Goal: Check status: Check status

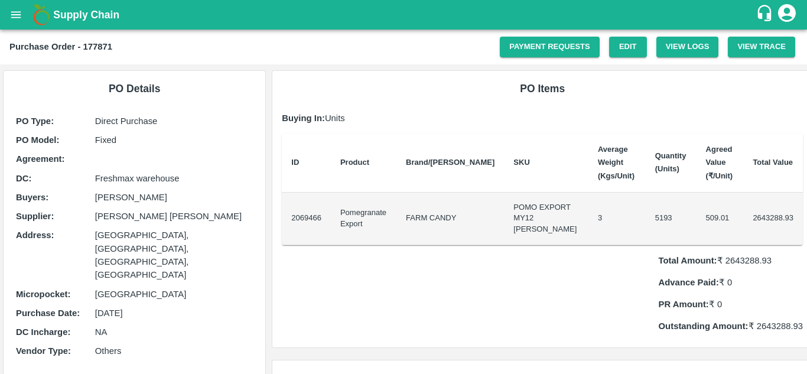
click at [349, 250] on div "Total Amount: ₹ 2643288.93 Advance Paid: ₹ 0 PR Amount: ₹ 0 Outstanding Amount:…" at bounding box center [542, 289] width 521 height 88
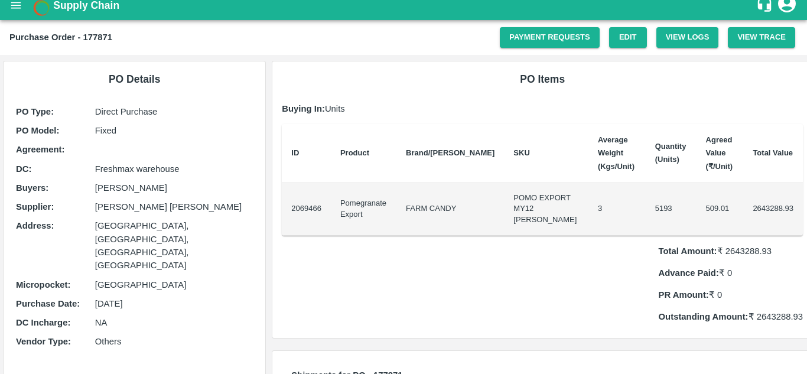
scroll to position [9, 0]
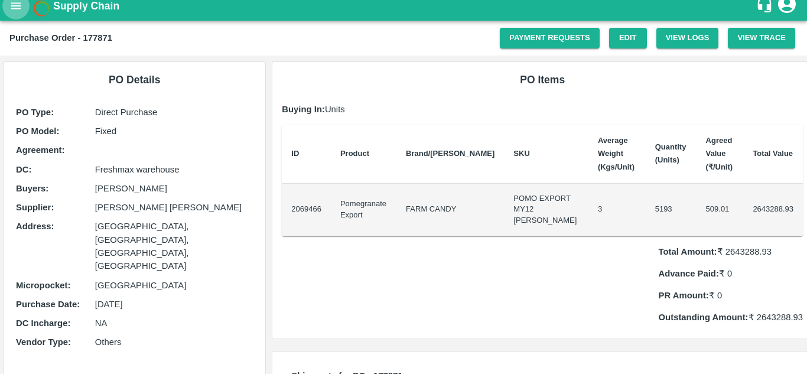
click at [13, 8] on icon "open drawer" at bounding box center [15, 5] width 13 height 13
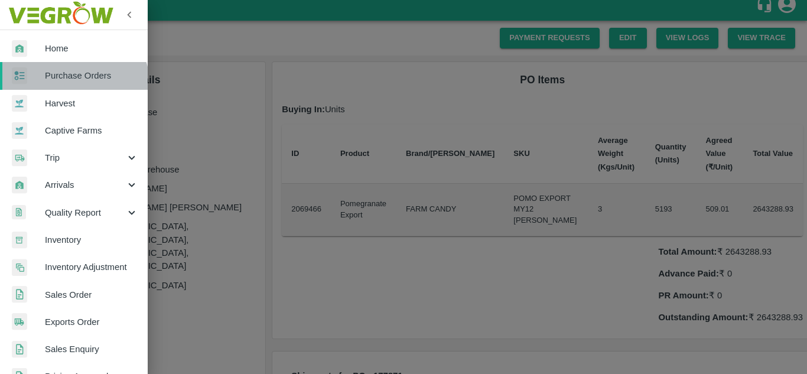
click at [70, 88] on link "Purchase Orders" at bounding box center [74, 75] width 148 height 27
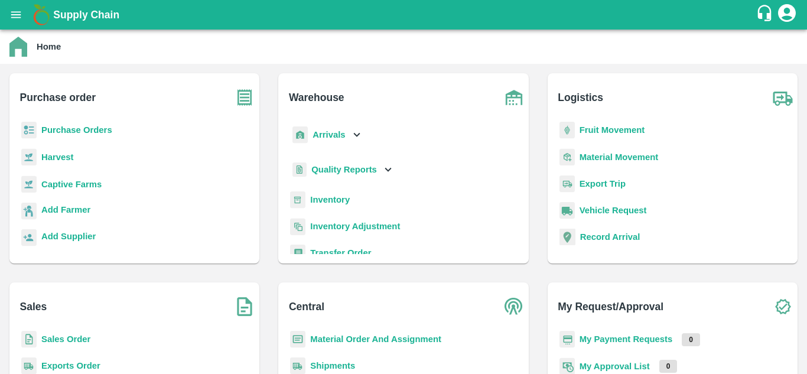
click at [77, 126] on b "Purchase Orders" at bounding box center [76, 129] width 71 height 9
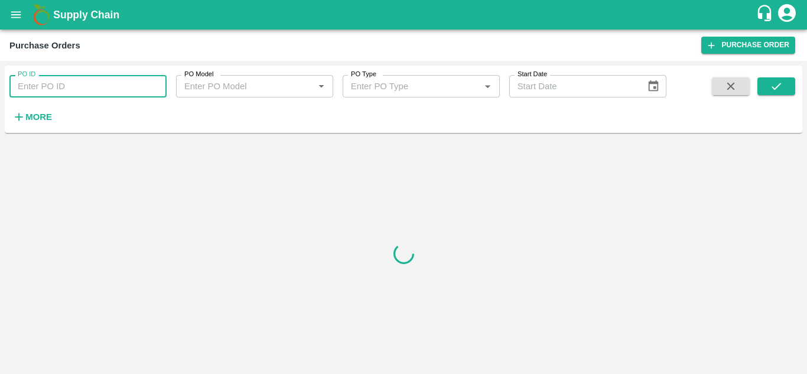
click at [35, 85] on input "PO ID" at bounding box center [87, 86] width 157 height 22
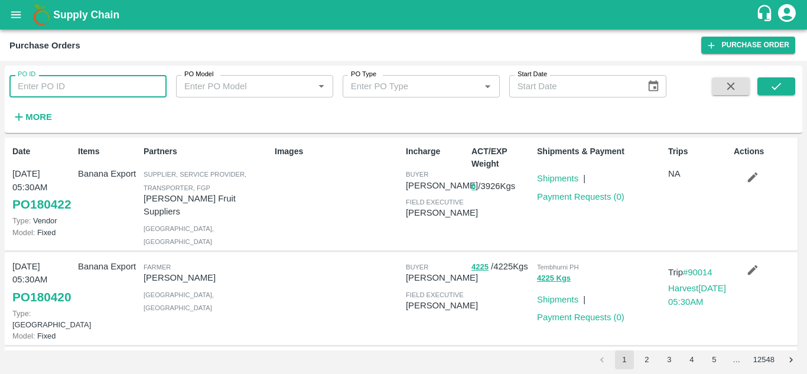
click at [52, 79] on input "PO ID" at bounding box center [87, 86] width 157 height 22
paste input "177779"
type input "177779"
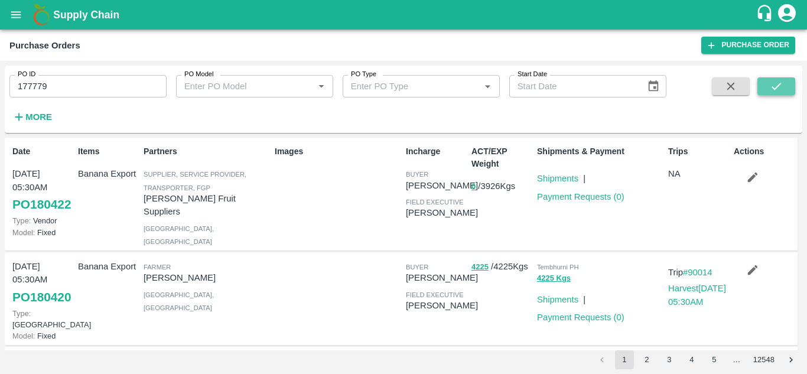
click at [778, 83] on icon "submit" at bounding box center [776, 86] width 13 height 13
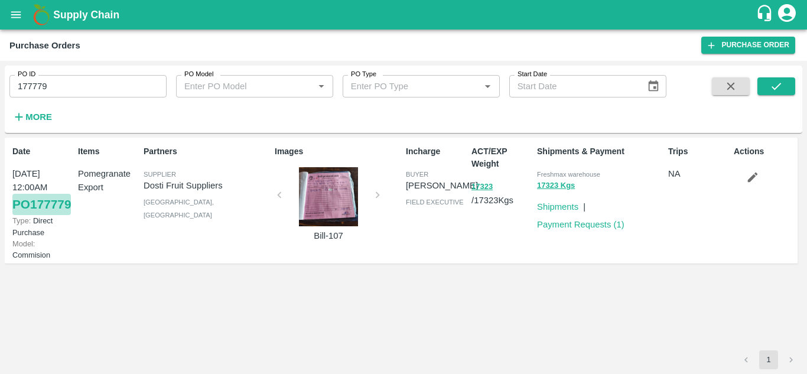
click at [25, 215] on link "PO 177779" at bounding box center [41, 204] width 59 height 21
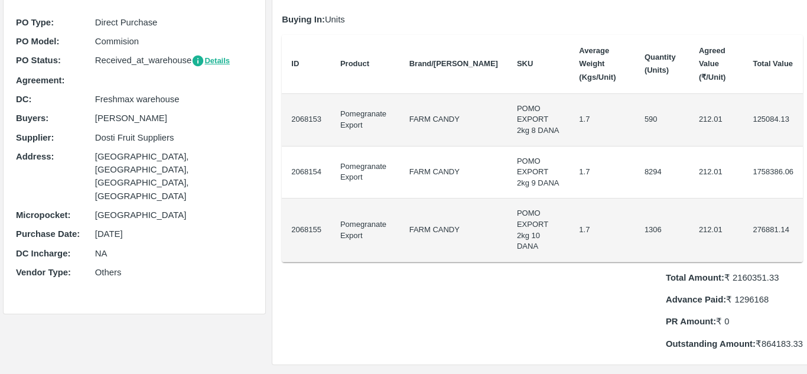
scroll to position [99, 0]
